Goal: Use online tool/utility: Utilize a website feature to perform a specific function

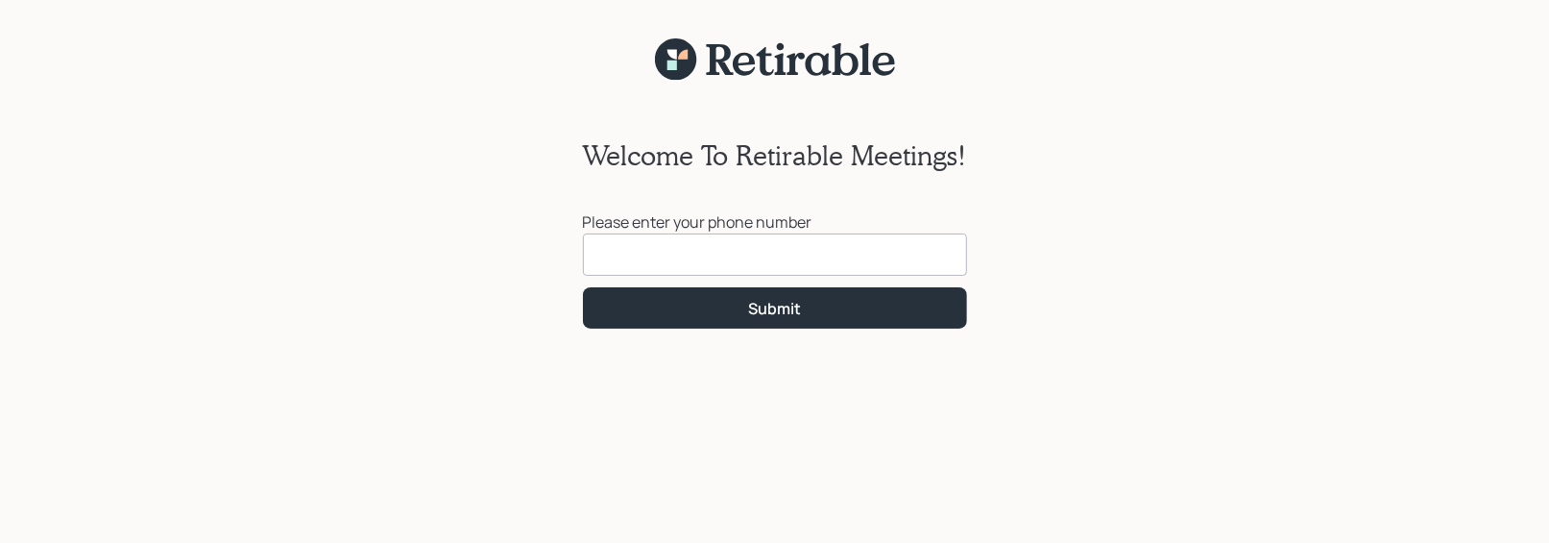
click at [736, 251] on input at bounding box center [775, 254] width 384 height 42
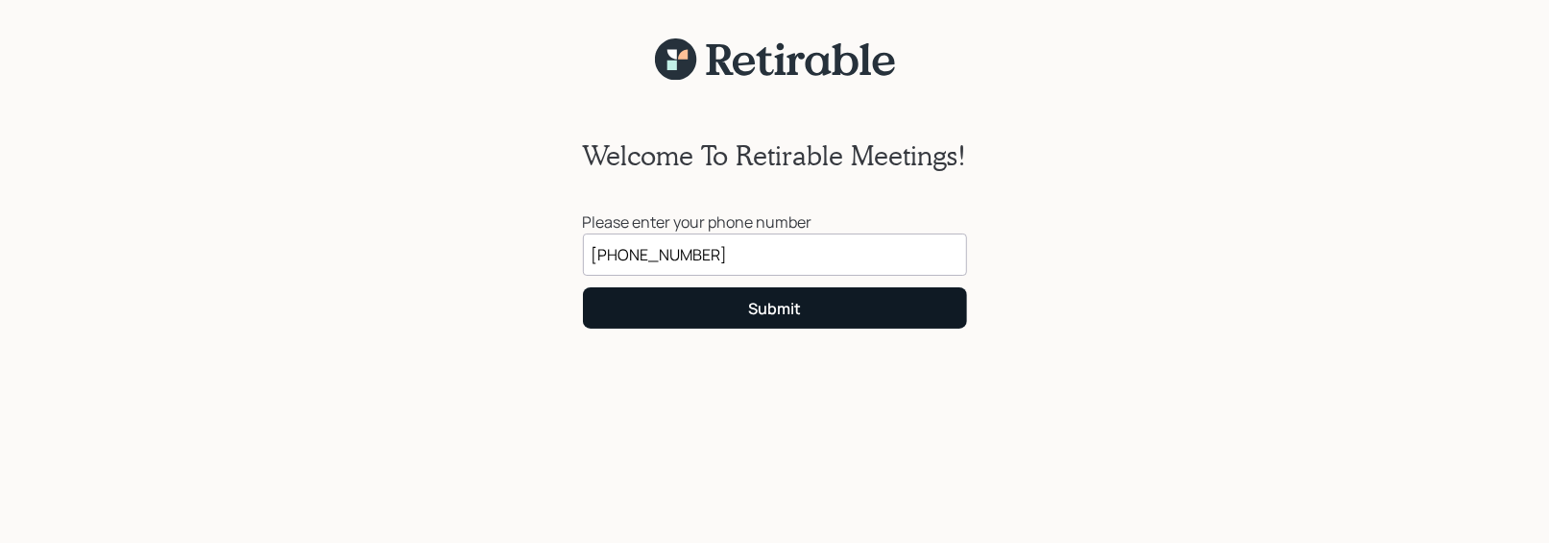
type input "[PHONE_NUMBER]"
click at [752, 313] on div "Submit" at bounding box center [774, 308] width 53 height 21
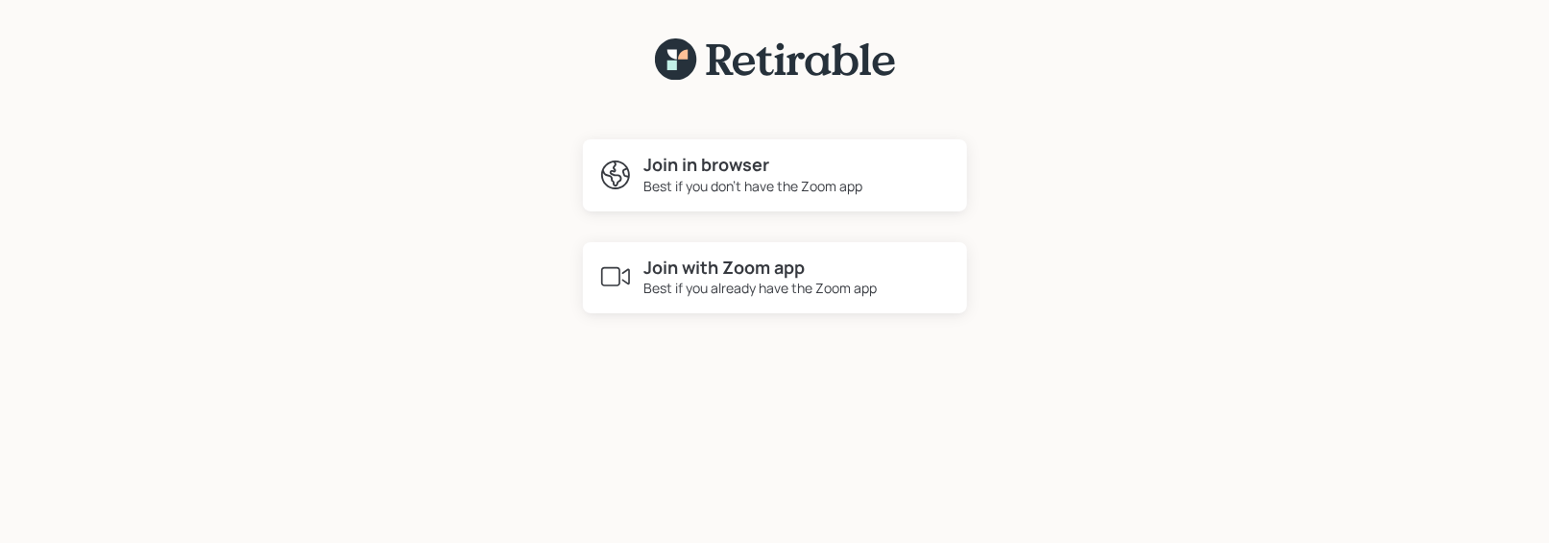
click at [695, 188] on div "Best if you don't have the Zoom app" at bounding box center [754, 186] width 219 height 20
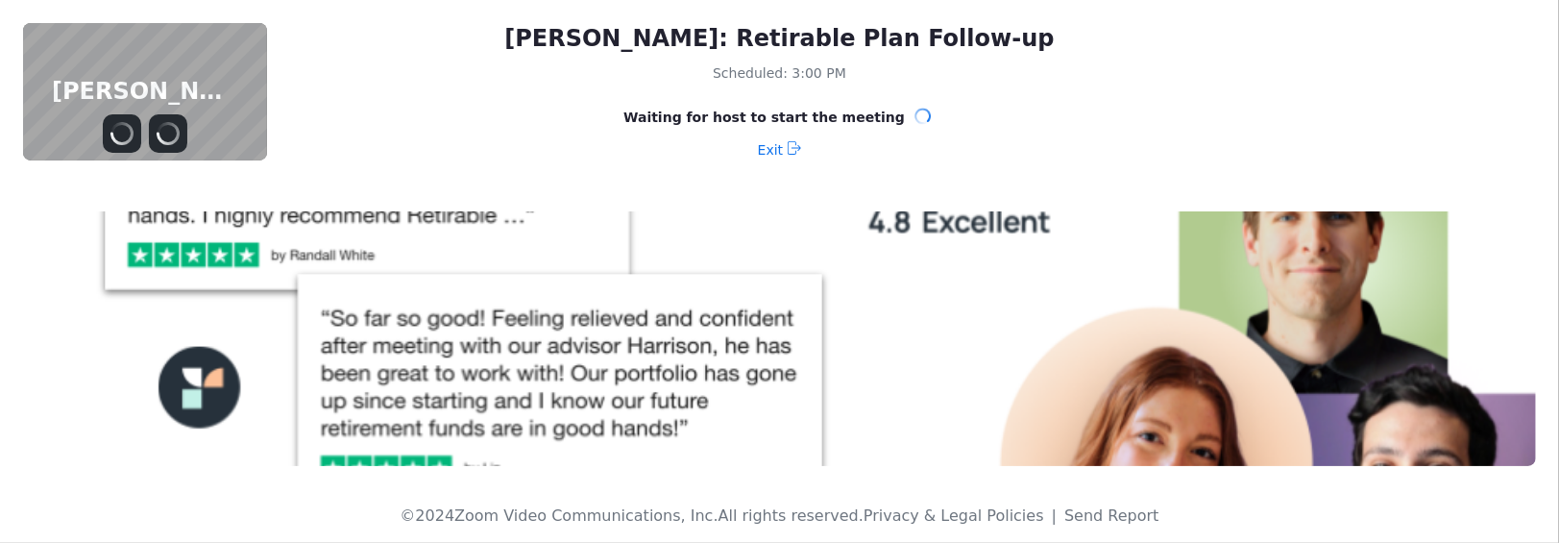
click at [524, 140] on div "Exit" at bounding box center [779, 149] width 983 height 31
click at [129, 131] on icon "Mute" at bounding box center [121, 133] width 23 height 23
click at [127, 131] on icon "Unmute" at bounding box center [121, 133] width 23 height 23
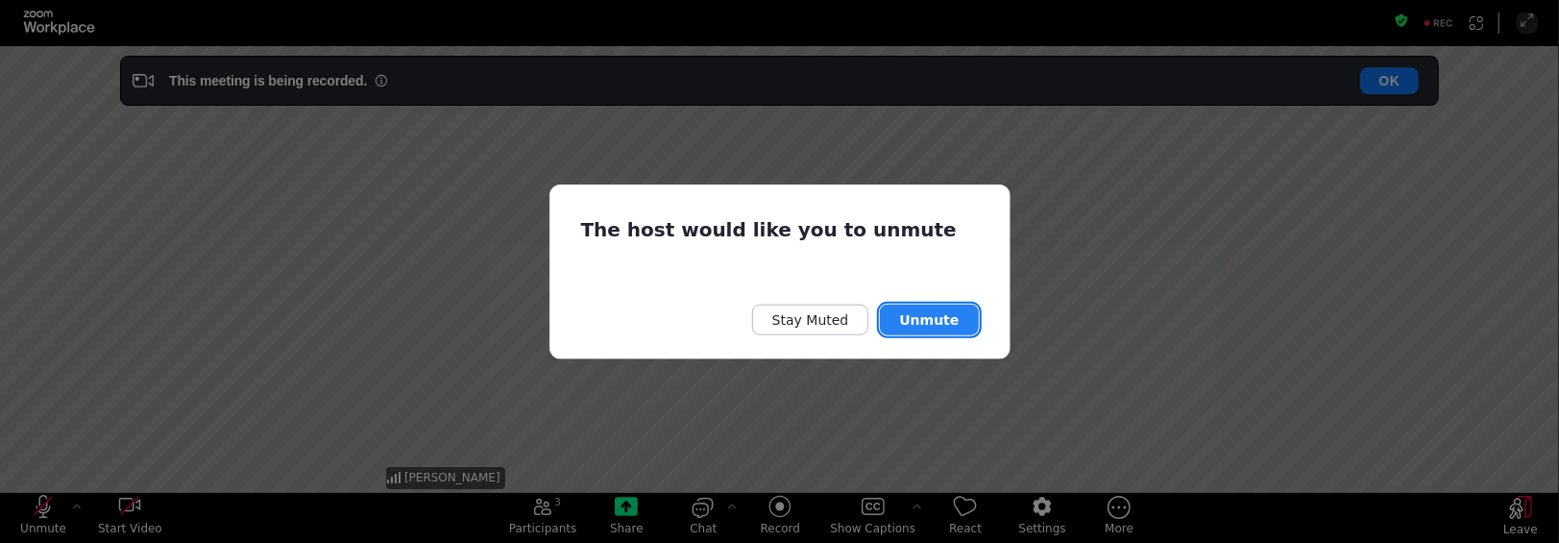
click at [924, 315] on button "Unmute" at bounding box center [929, 320] width 98 height 31
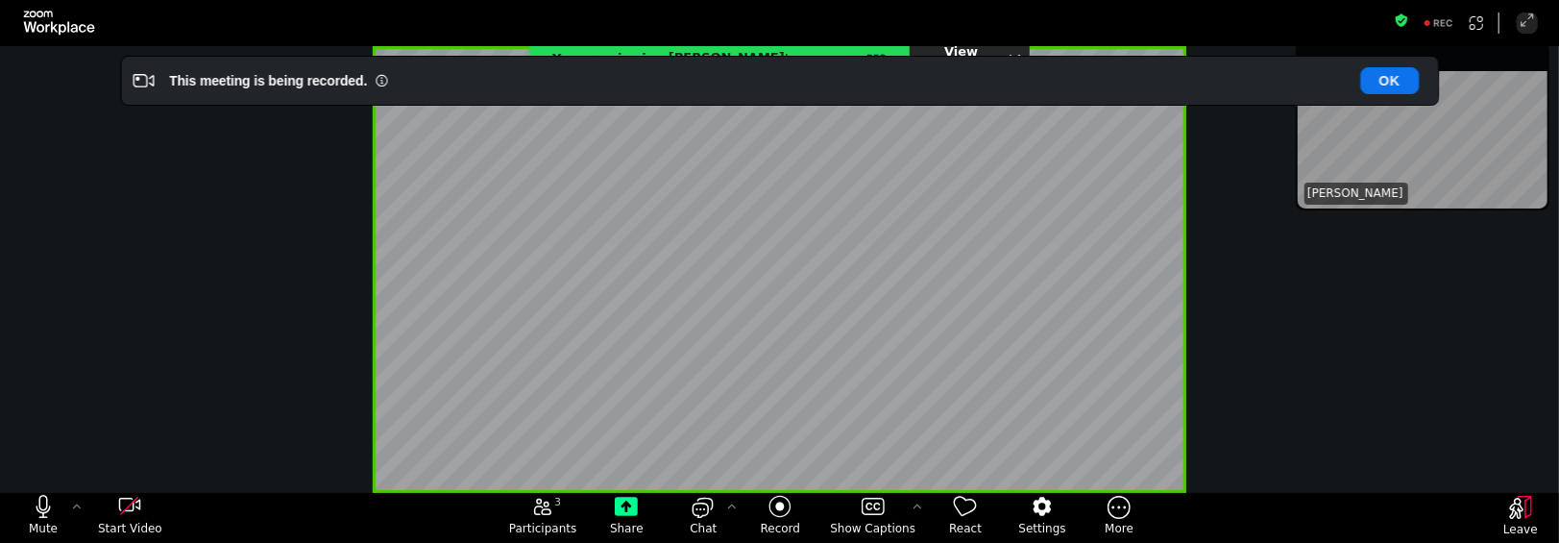
click at [1281, 371] on div "You are viewing [PERSON_NAME] 's screen View Options" at bounding box center [779, 269] width 1559 height 447
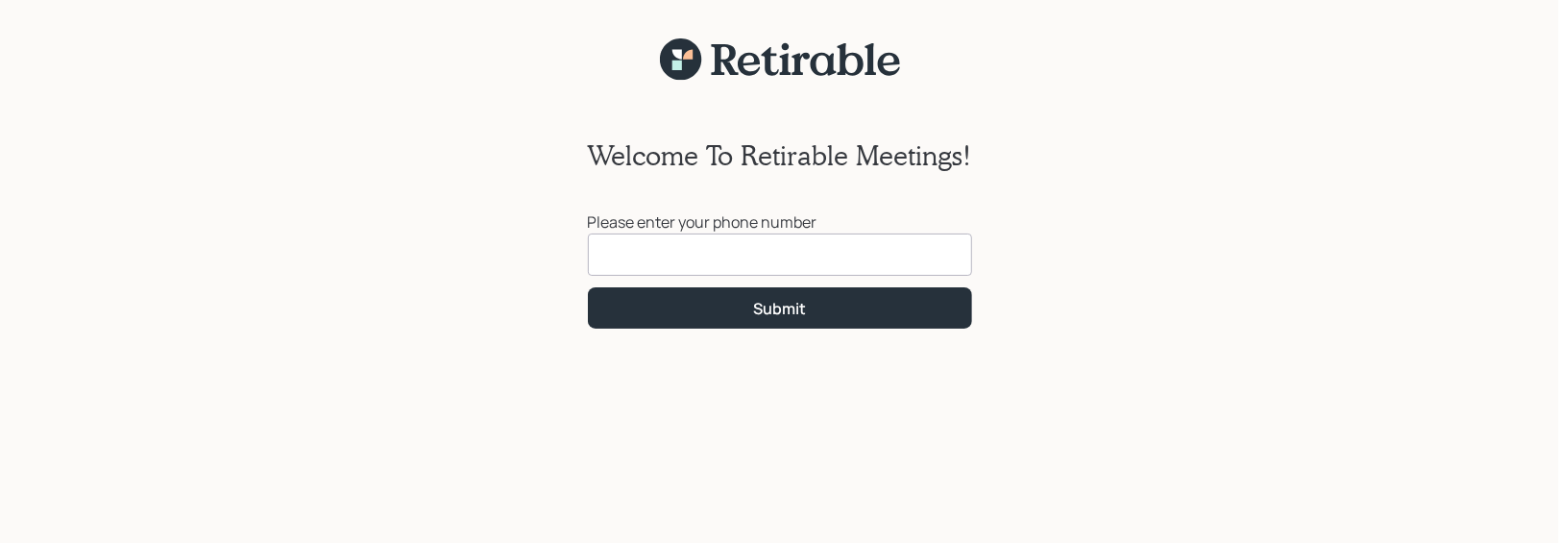
drag, startPoint x: 373, startPoint y: 296, endPoint x: 335, endPoint y: 285, distance: 38.9
